Goal: Transaction & Acquisition: Download file/media

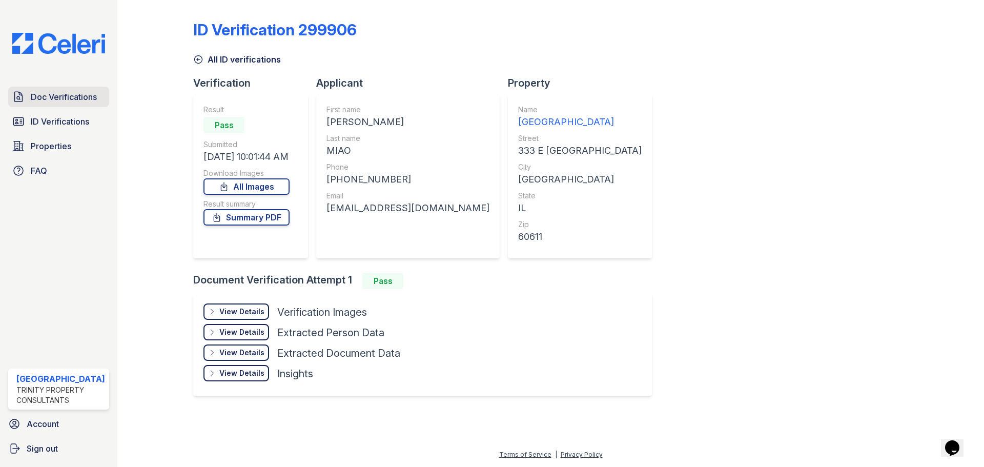
click at [43, 105] on link "Doc Verifications" at bounding box center [58, 97] width 101 height 21
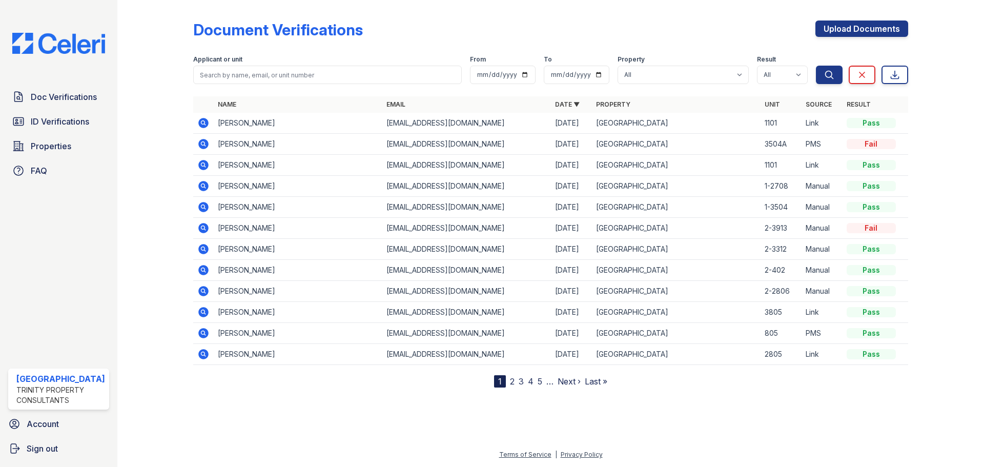
click at [203, 185] on icon at bounding box center [202, 185] width 3 height 3
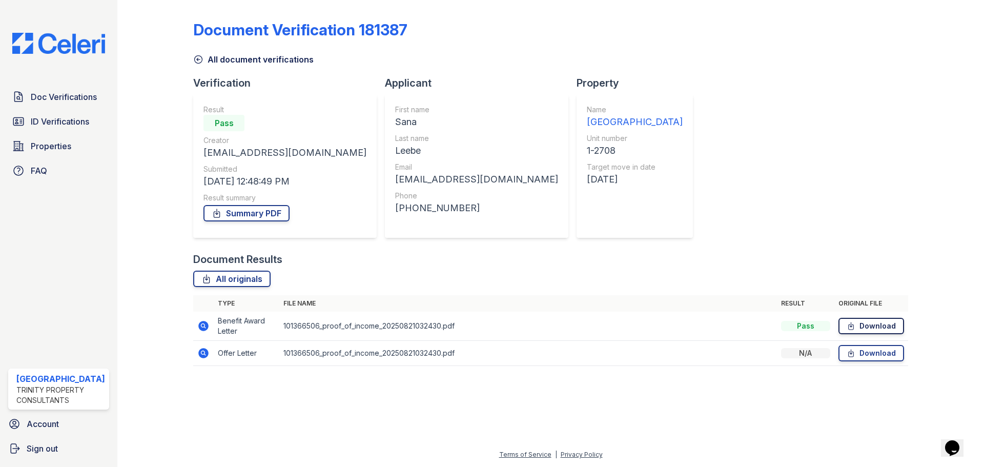
click at [870, 327] on link "Download" at bounding box center [872, 326] width 66 height 16
click at [51, 117] on span "ID Verifications" at bounding box center [60, 121] width 58 height 12
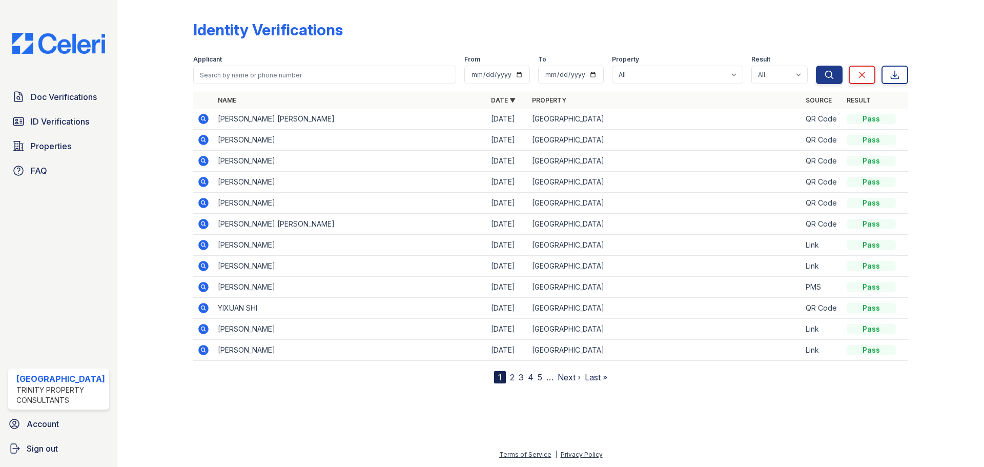
click at [200, 118] on icon at bounding box center [203, 119] width 10 height 10
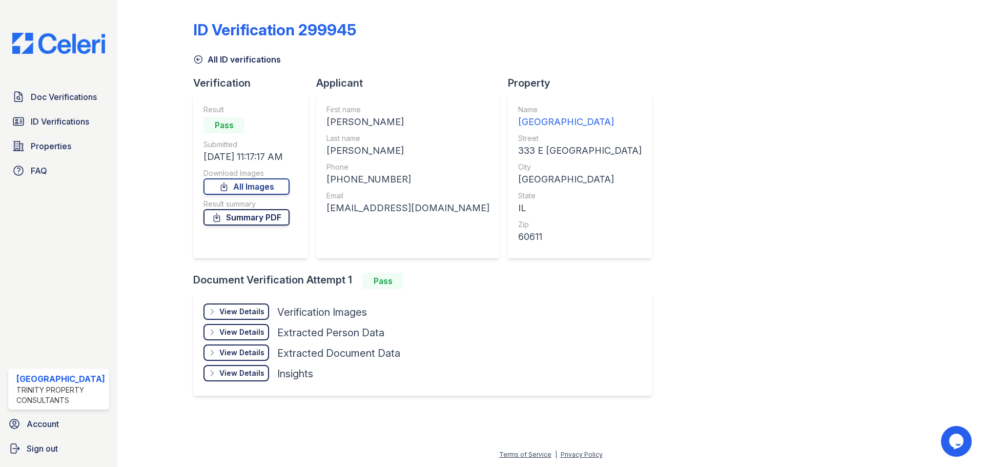
click at [245, 212] on link "Summary PDF" at bounding box center [246, 217] width 86 height 16
click at [239, 190] on link "All Images" at bounding box center [246, 186] width 86 height 16
click at [253, 186] on link "All Images" at bounding box center [246, 186] width 86 height 16
